Goal: Task Accomplishment & Management: Use online tool/utility

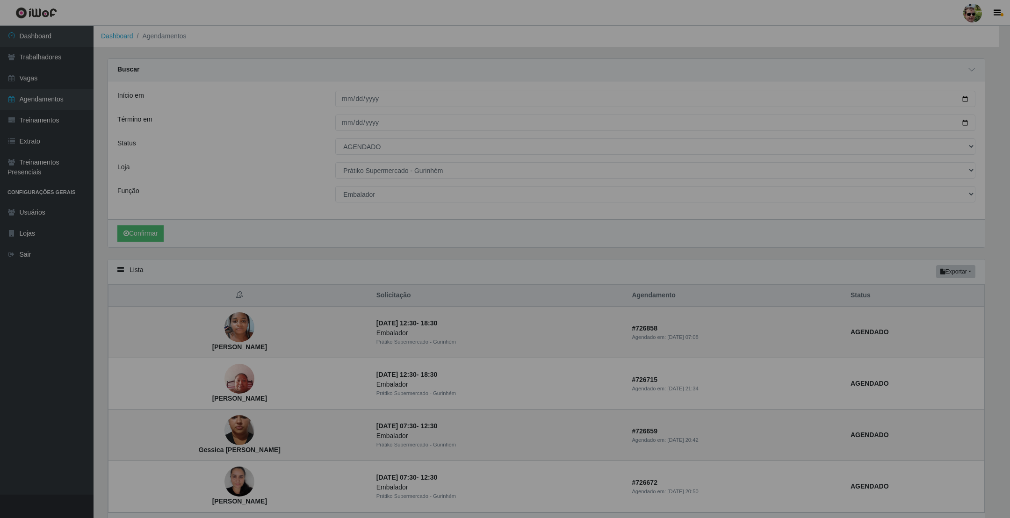
select select "AGENDADO"
select select "176"
select select "1"
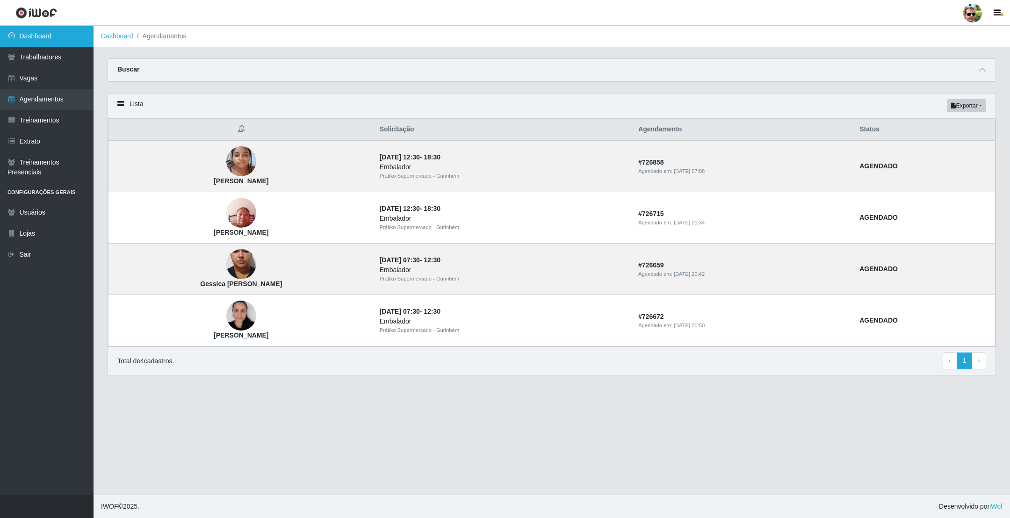
click at [68, 36] on link "Dashboard" at bounding box center [47, 36] width 94 height 21
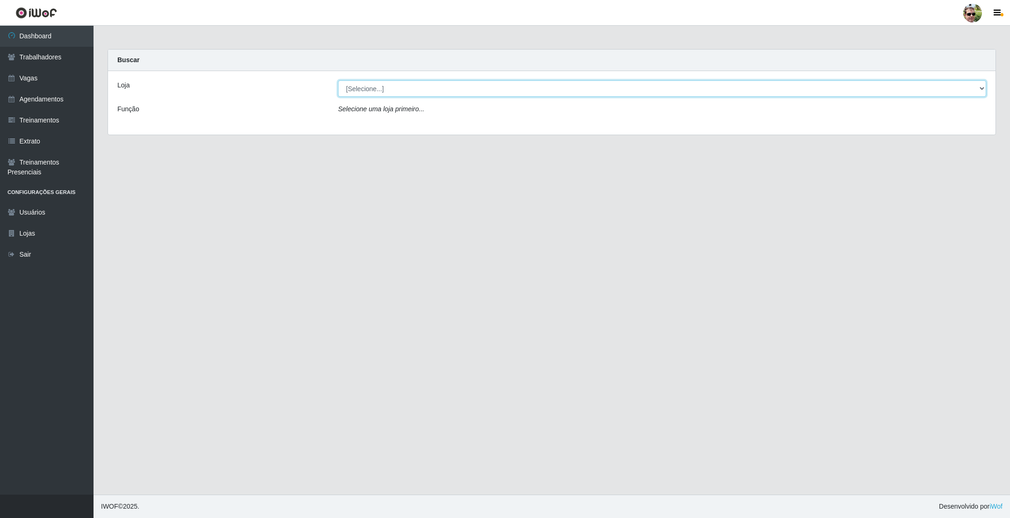
drag, startPoint x: 369, startPoint y: 87, endPoint x: 371, endPoint y: 96, distance: 8.5
click at [369, 87] on select "[Selecione...] Prátiko Supermercado - Gurinhém" at bounding box center [662, 88] width 648 height 16
select select "176"
click at [338, 80] on select "[Selecione...] Prátiko Supermercado - Gurinhém" at bounding box center [662, 88] width 648 height 16
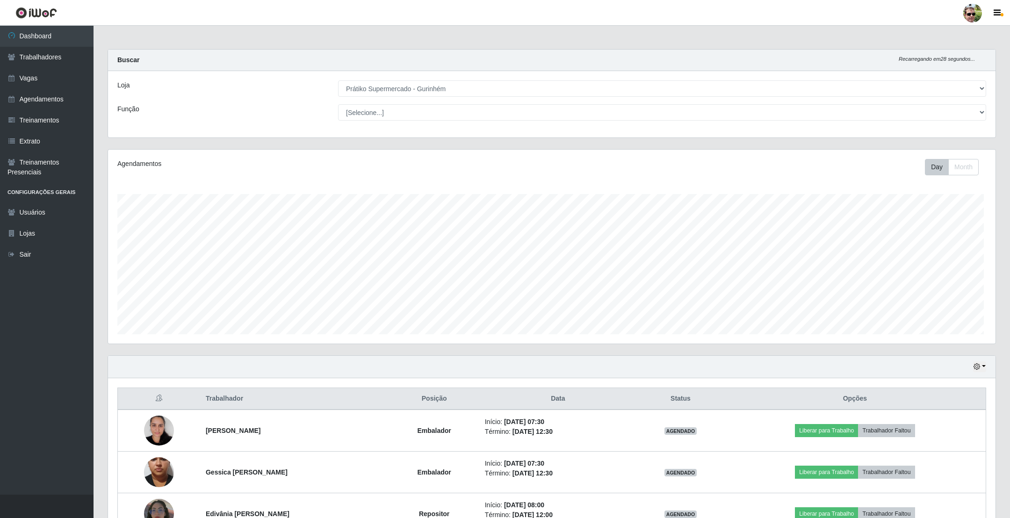
click at [635, 42] on main "Carregando... Buscar Recarregando em 28 segundos... Loja [Selecione...] Prátiko…" at bounding box center [552, 353] width 917 height 655
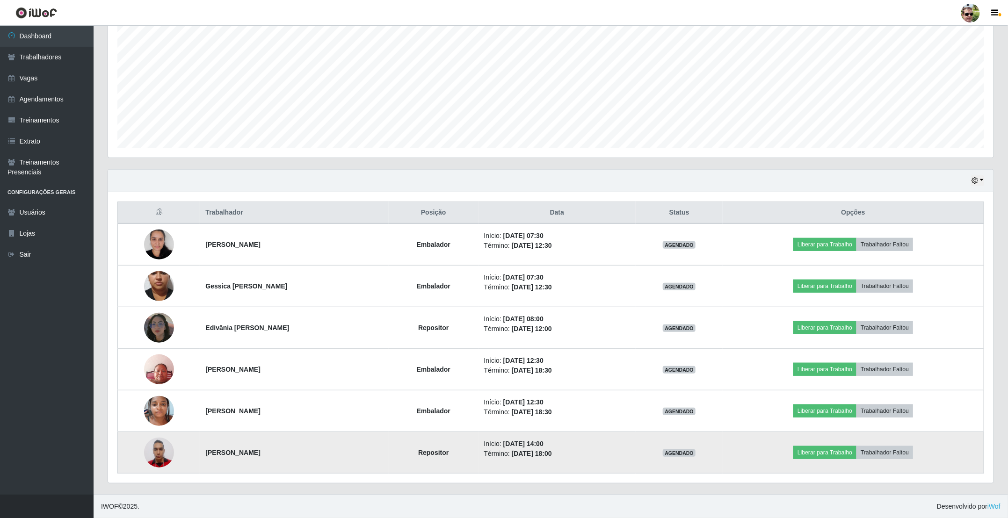
click at [156, 452] on img at bounding box center [159, 453] width 30 height 40
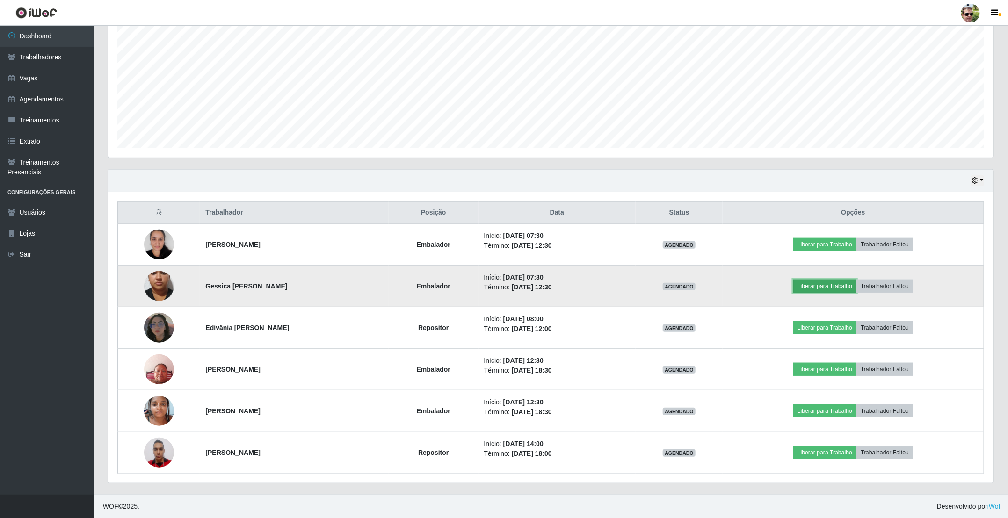
click at [822, 285] on button "Liberar para Trabalho" at bounding box center [824, 286] width 63 height 13
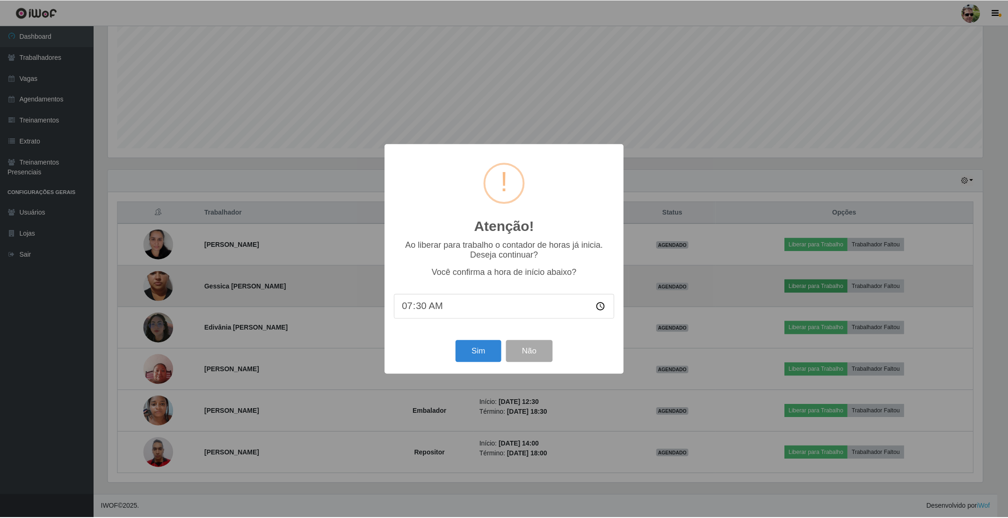
scroll to position [195, 877]
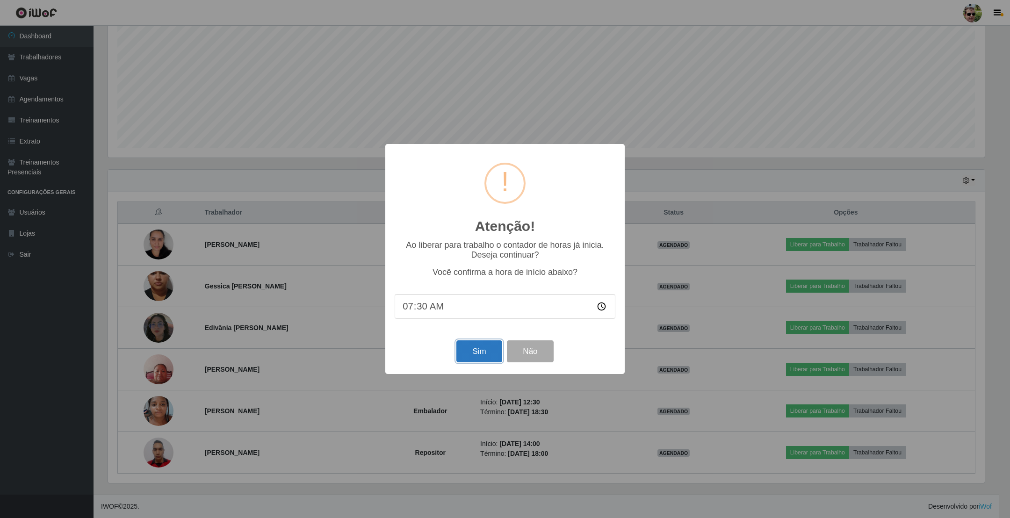
click at [479, 355] on button "Sim" at bounding box center [478, 351] width 45 height 22
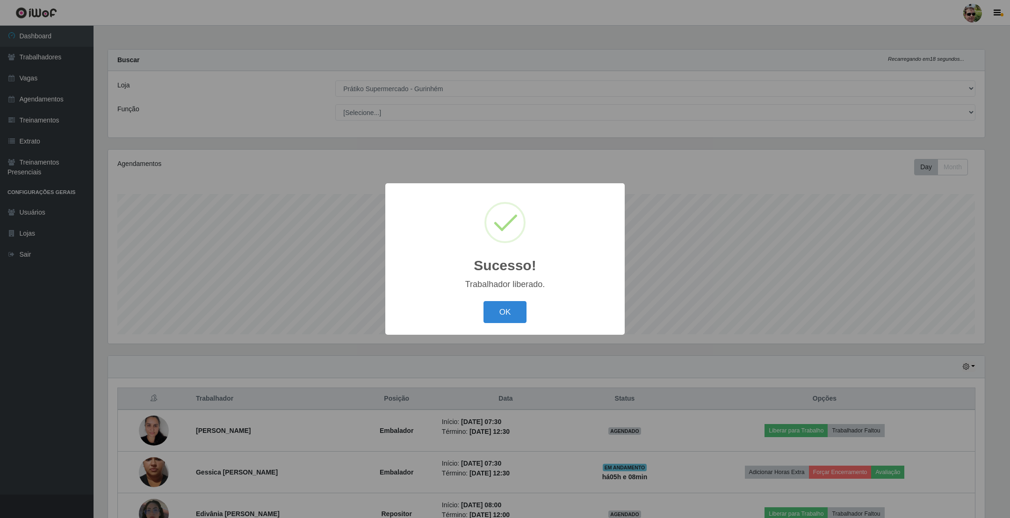
click at [484, 301] on button "OK" at bounding box center [505, 312] width 43 height 22
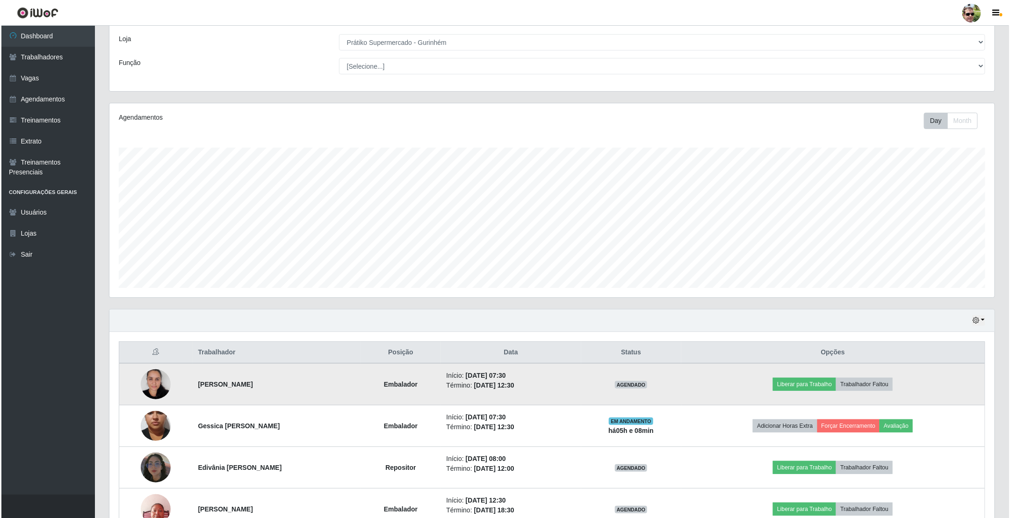
scroll to position [70, 0]
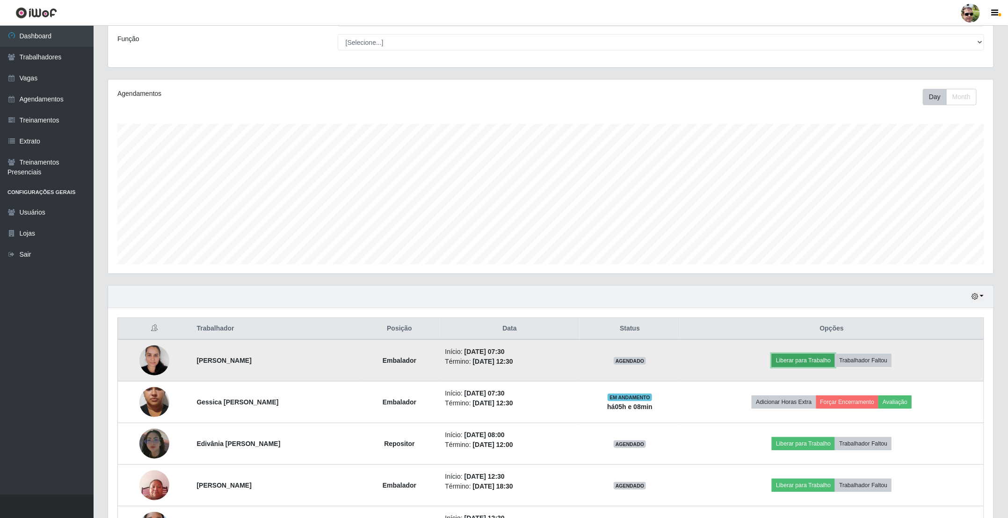
click at [799, 358] on button "Liberar para Trabalho" at bounding box center [803, 360] width 63 height 13
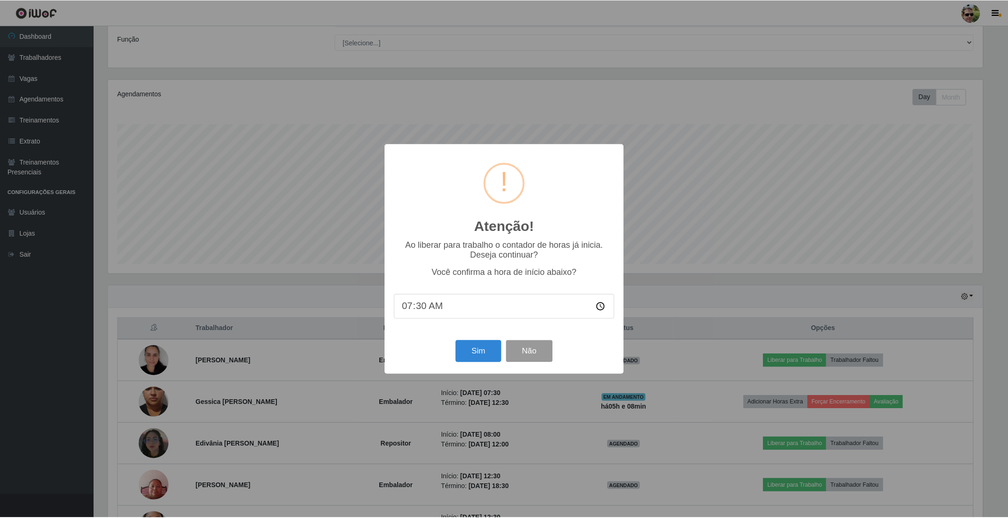
scroll to position [195, 877]
click at [477, 352] on button "Sim" at bounding box center [478, 351] width 45 height 22
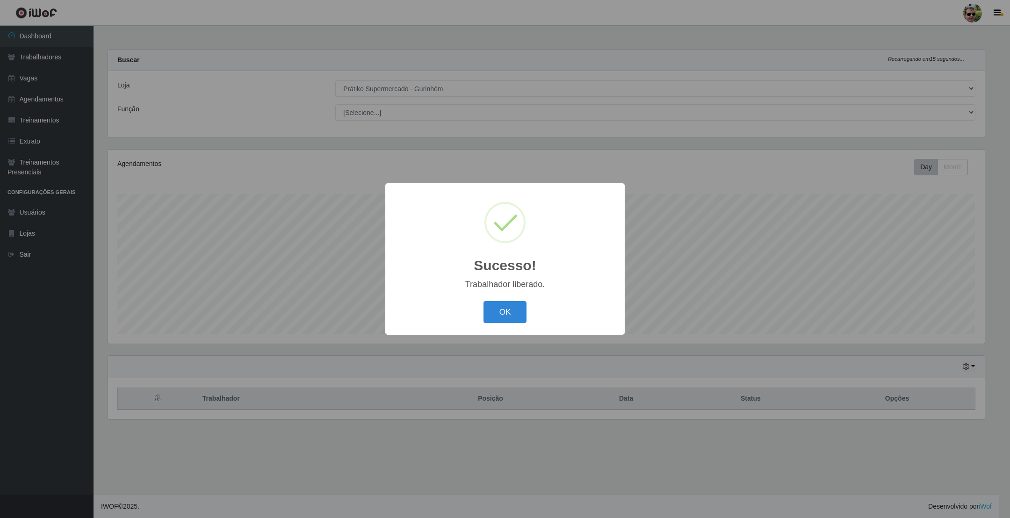
click at [484, 301] on button "OK" at bounding box center [505, 312] width 43 height 22
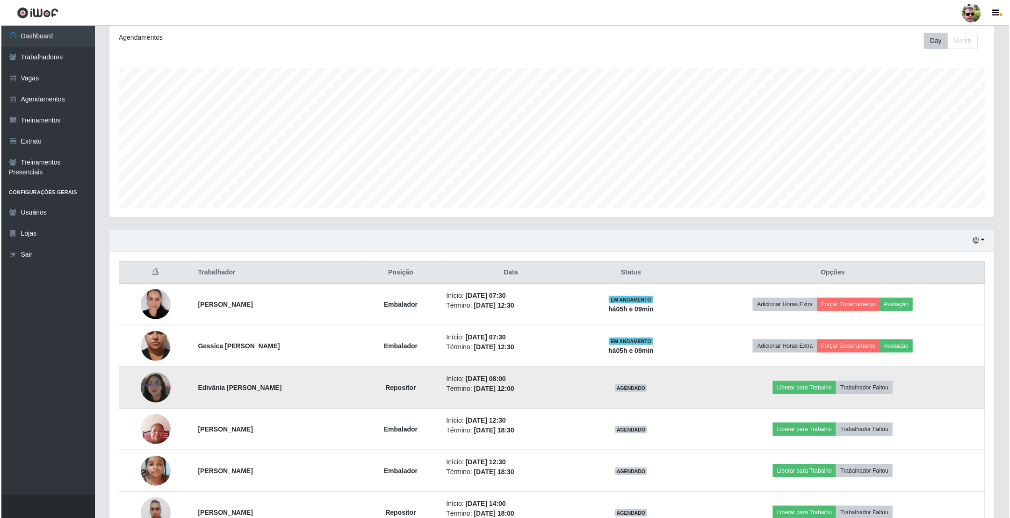
scroll to position [140, 0]
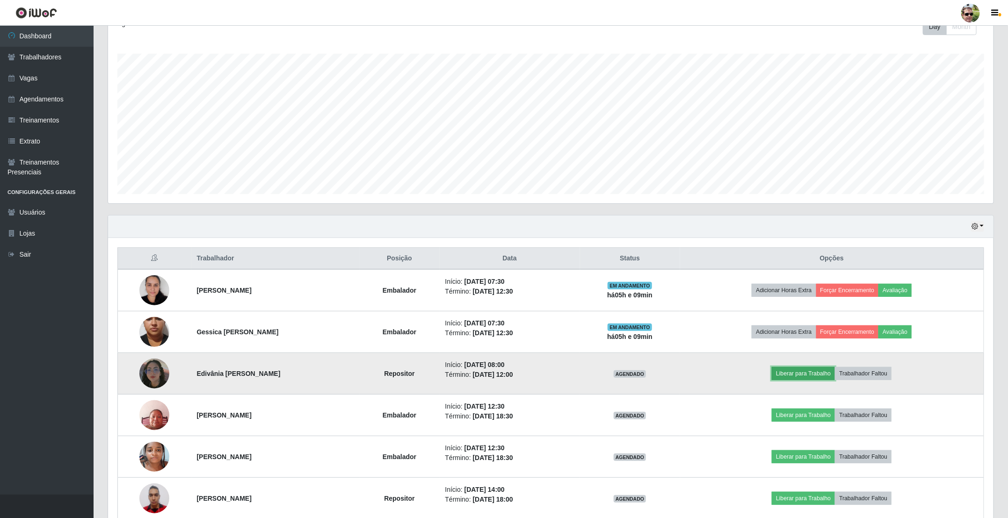
click at [804, 373] on button "Liberar para Trabalho" at bounding box center [803, 373] width 63 height 13
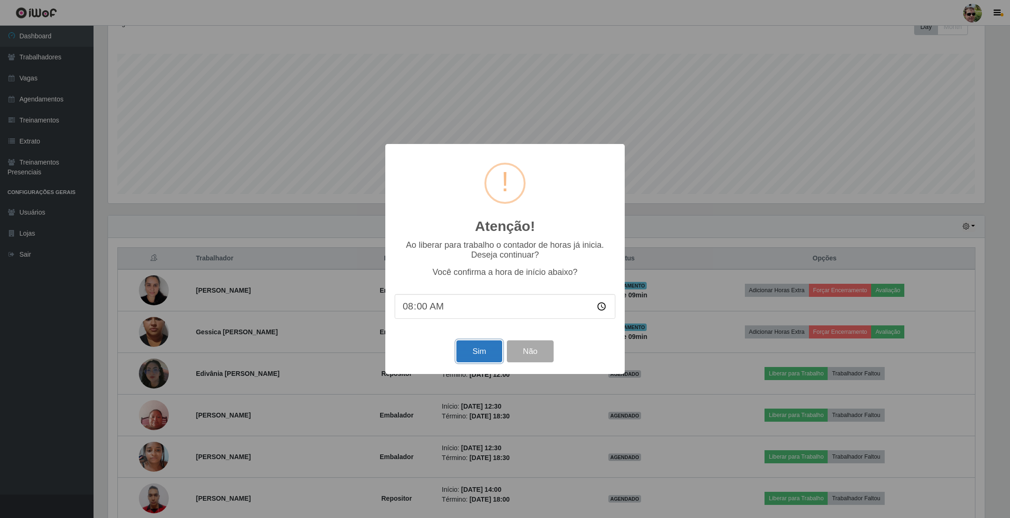
click at [476, 353] on button "Sim" at bounding box center [478, 351] width 45 height 22
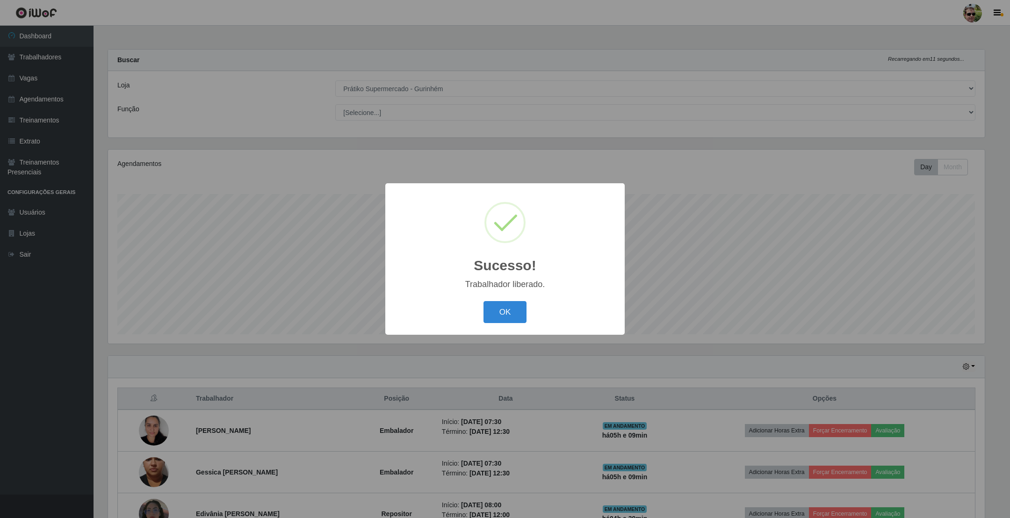
click at [484, 301] on button "OK" at bounding box center [505, 312] width 43 height 22
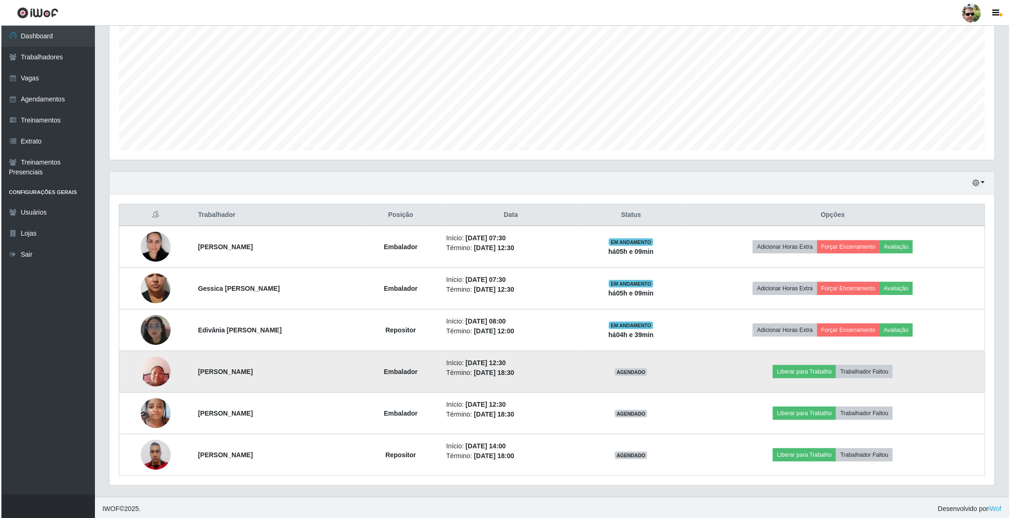
scroll to position [0, 0]
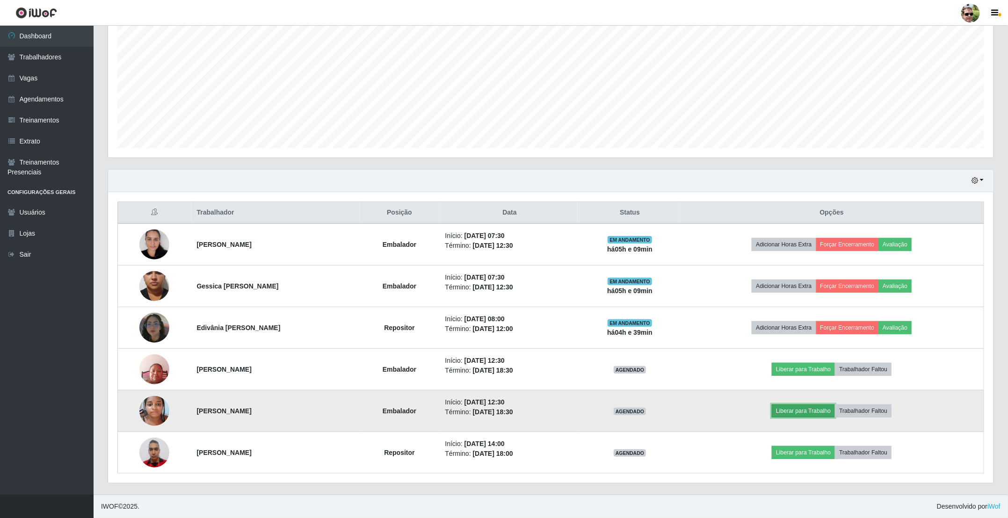
click at [795, 405] on button "Liberar para Trabalho" at bounding box center [803, 411] width 63 height 13
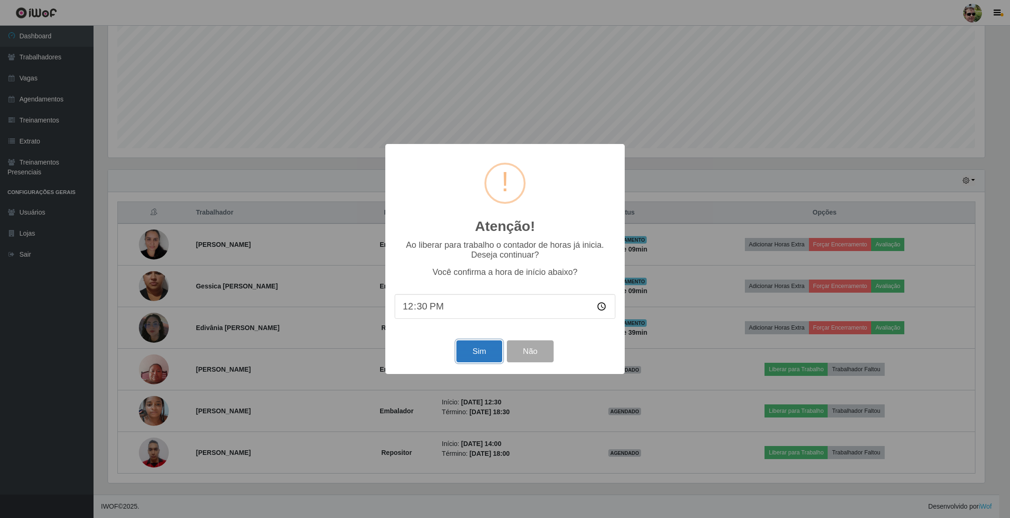
click at [469, 354] on button "Sim" at bounding box center [478, 351] width 45 height 22
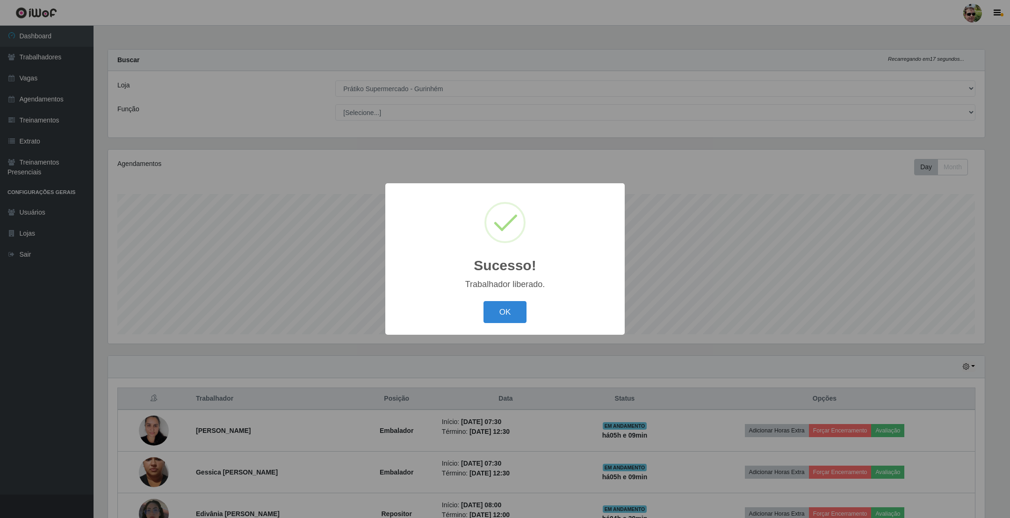
click at [484, 301] on button "OK" at bounding box center [505, 312] width 43 height 22
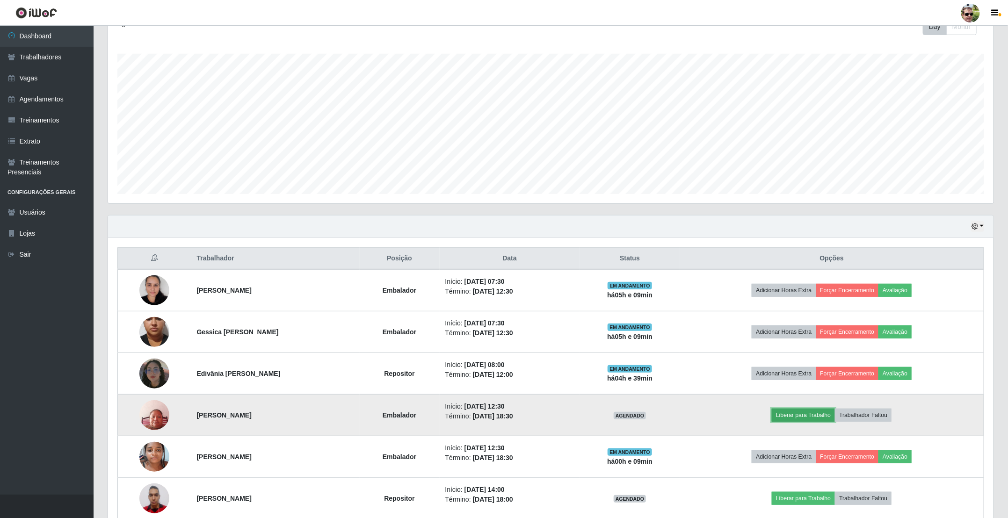
click at [807, 417] on button "Liberar para Trabalho" at bounding box center [803, 415] width 63 height 13
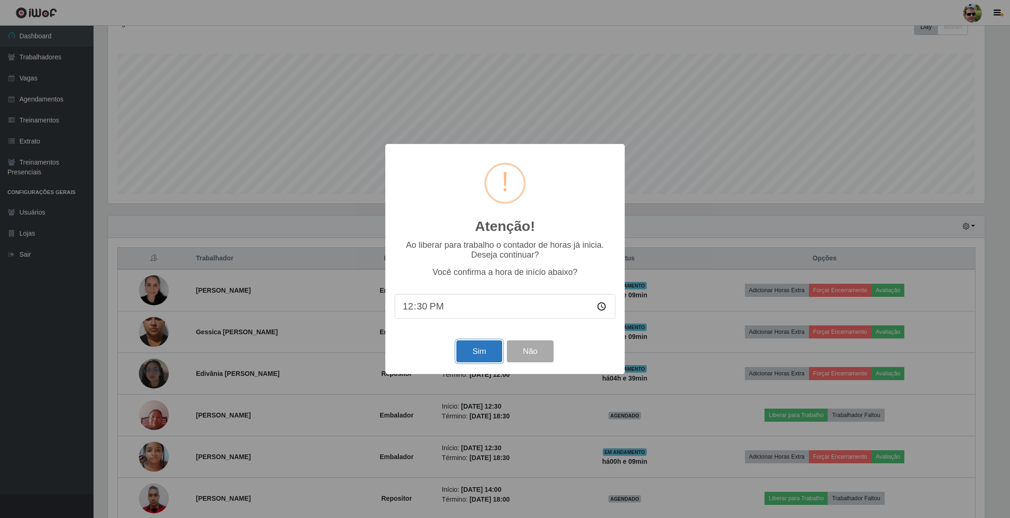
click at [483, 349] on button "Sim" at bounding box center [478, 351] width 45 height 22
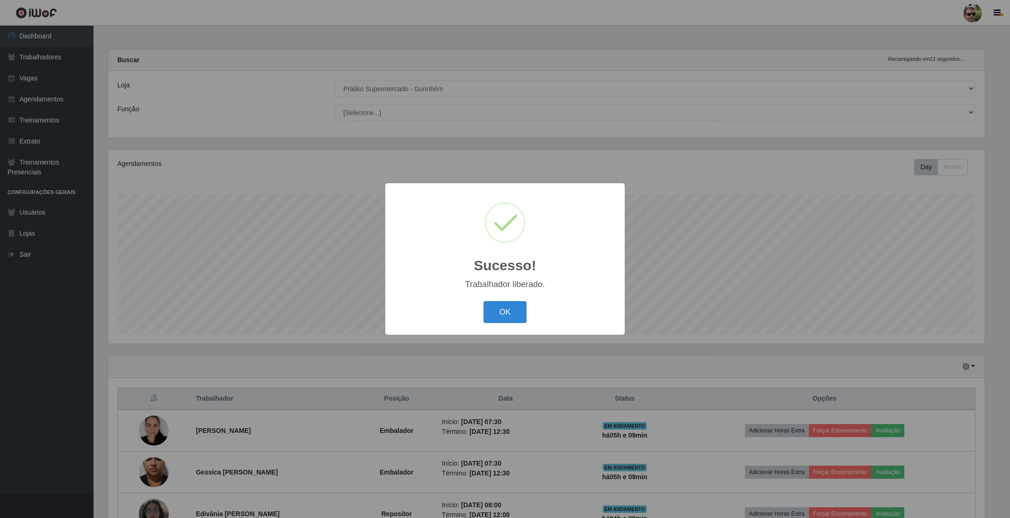
click at [484, 301] on button "OK" at bounding box center [505, 312] width 43 height 22
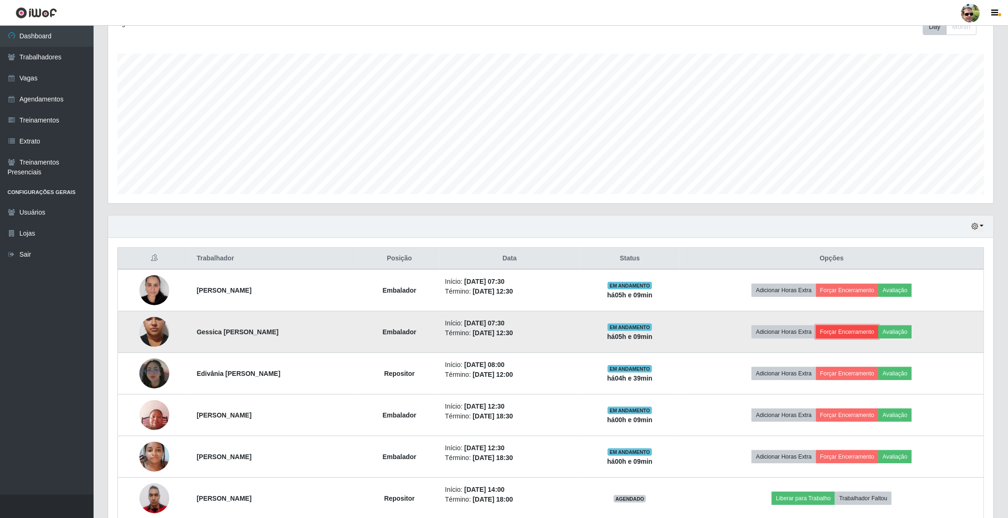
click at [845, 337] on button "Forçar Encerramento" at bounding box center [847, 331] width 63 height 13
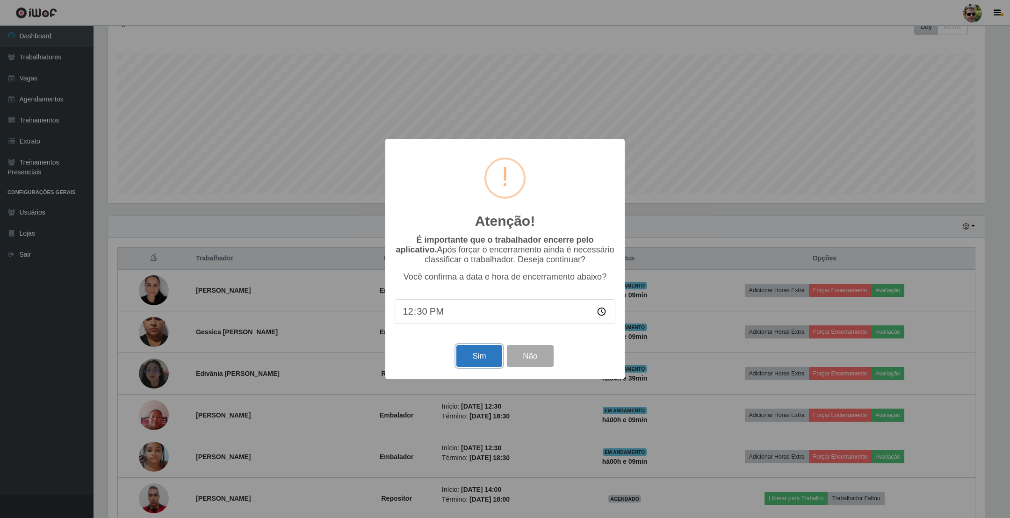
click at [468, 358] on button "Sim" at bounding box center [478, 356] width 45 height 22
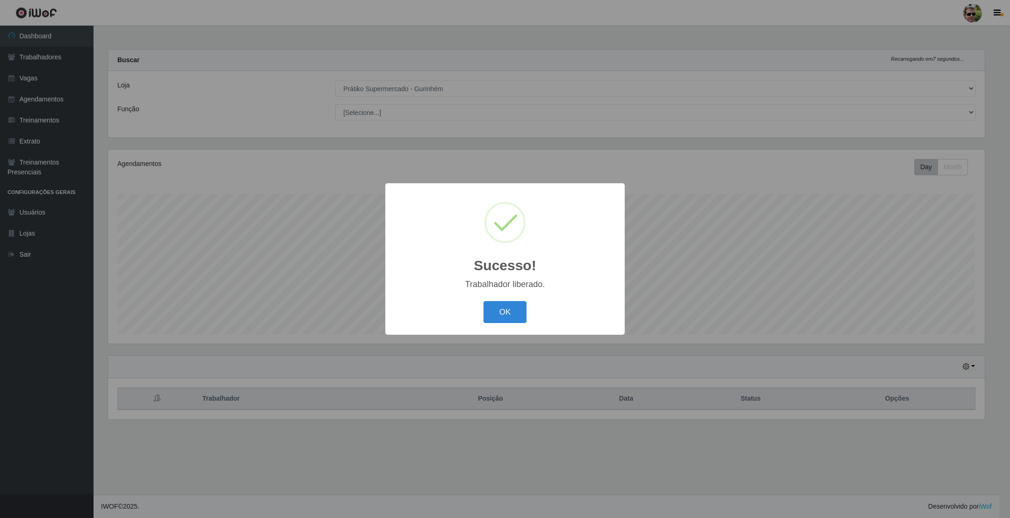
click at [484, 301] on button "OK" at bounding box center [505, 312] width 43 height 22
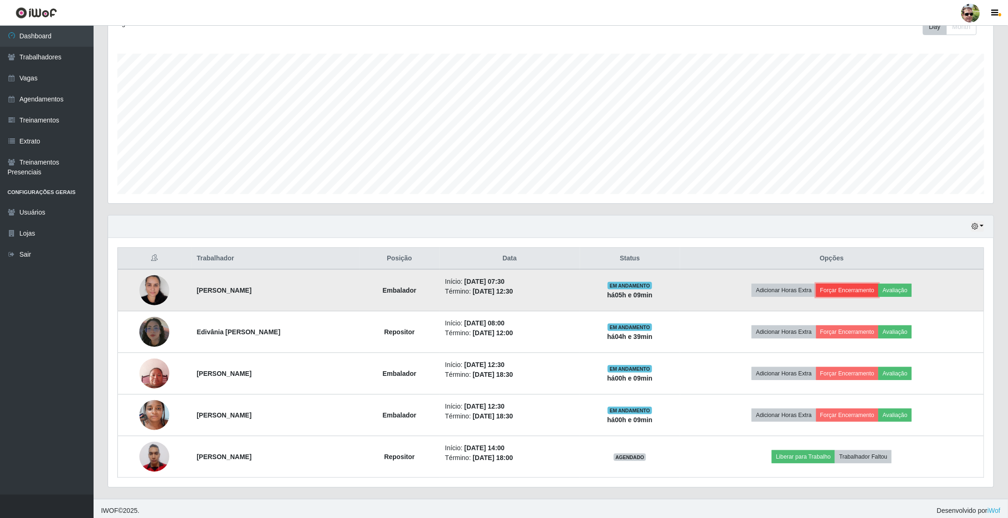
click at [859, 288] on button "Forçar Encerramento" at bounding box center [847, 290] width 63 height 13
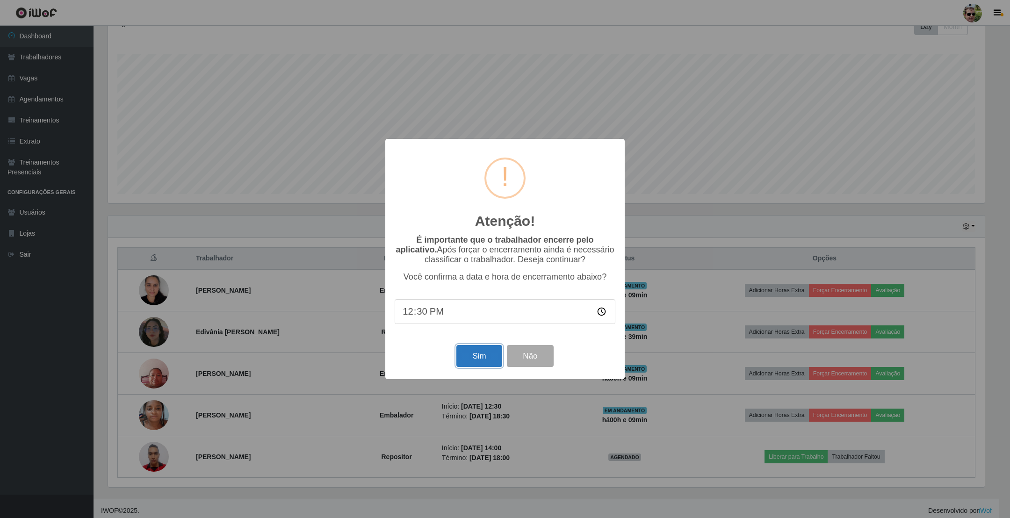
click at [473, 358] on button "Sim" at bounding box center [478, 356] width 45 height 22
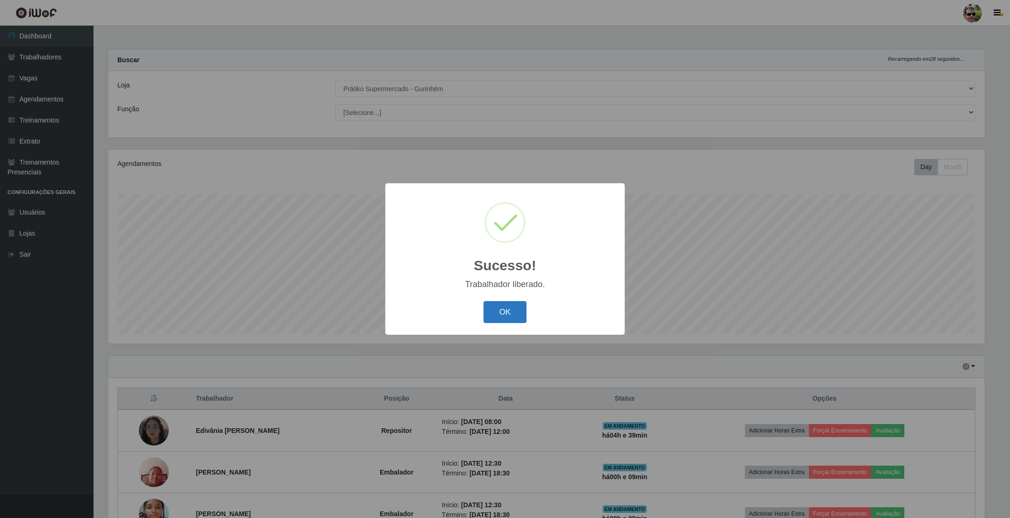
click at [501, 308] on button "OK" at bounding box center [505, 312] width 43 height 22
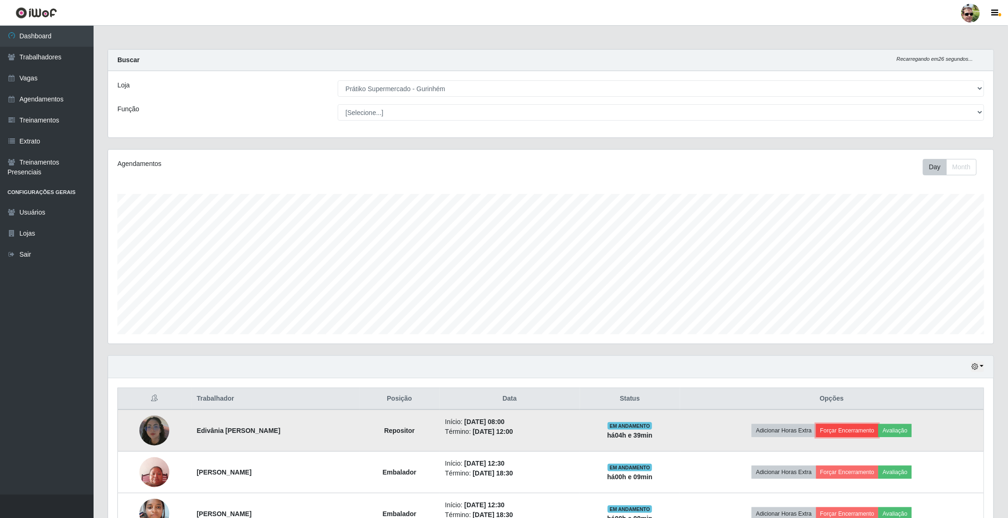
click at [861, 435] on button "Forçar Encerramento" at bounding box center [847, 430] width 63 height 13
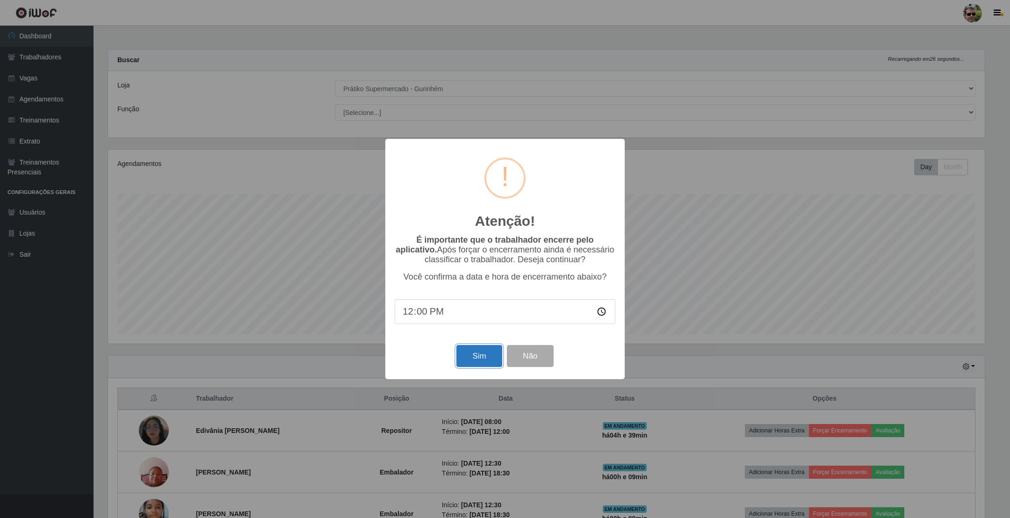
click at [477, 351] on button "Sim" at bounding box center [478, 356] width 45 height 22
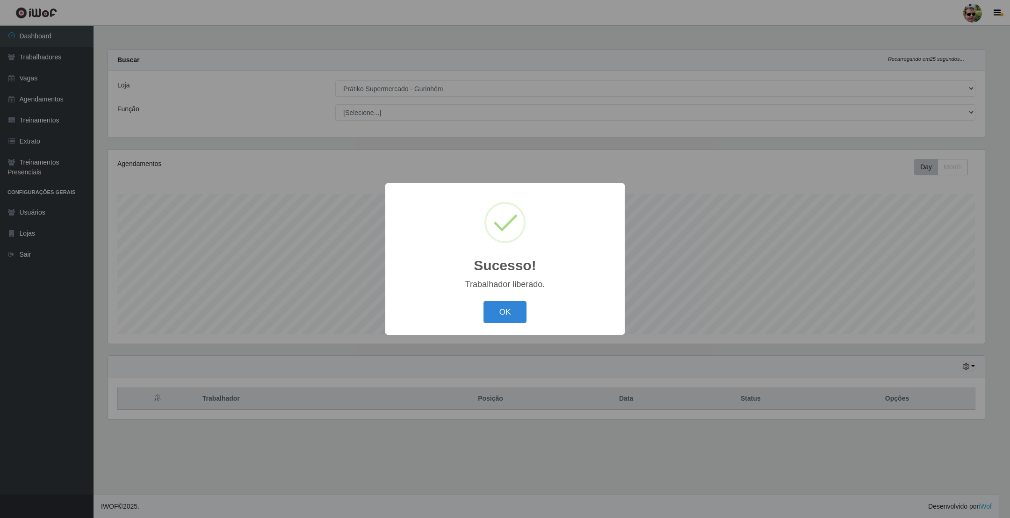
click at [484, 301] on button "OK" at bounding box center [505, 312] width 43 height 22
